Goal: Register for event/course

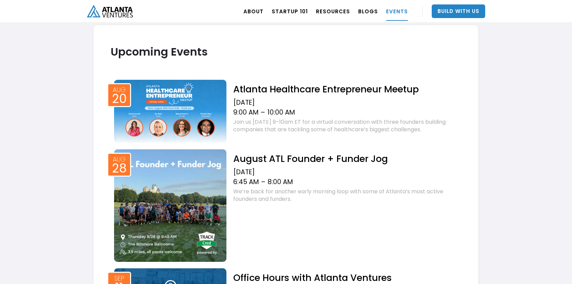
scroll to position [245, 0]
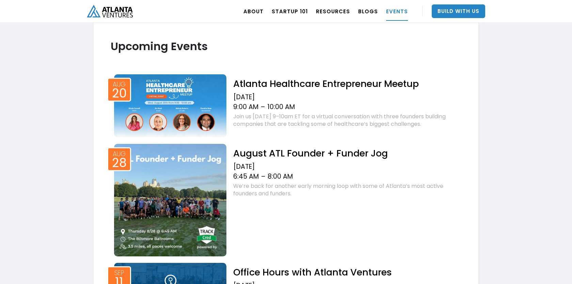
click at [268, 152] on h2 "August ATL Founder + Funder Jog" at bounding box center [347, 153] width 228 height 12
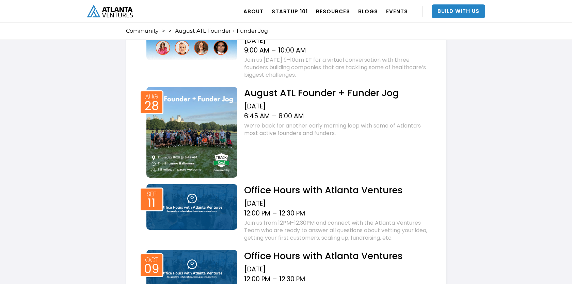
scroll to position [630, 0]
